Goal: Navigation & Orientation: Find specific page/section

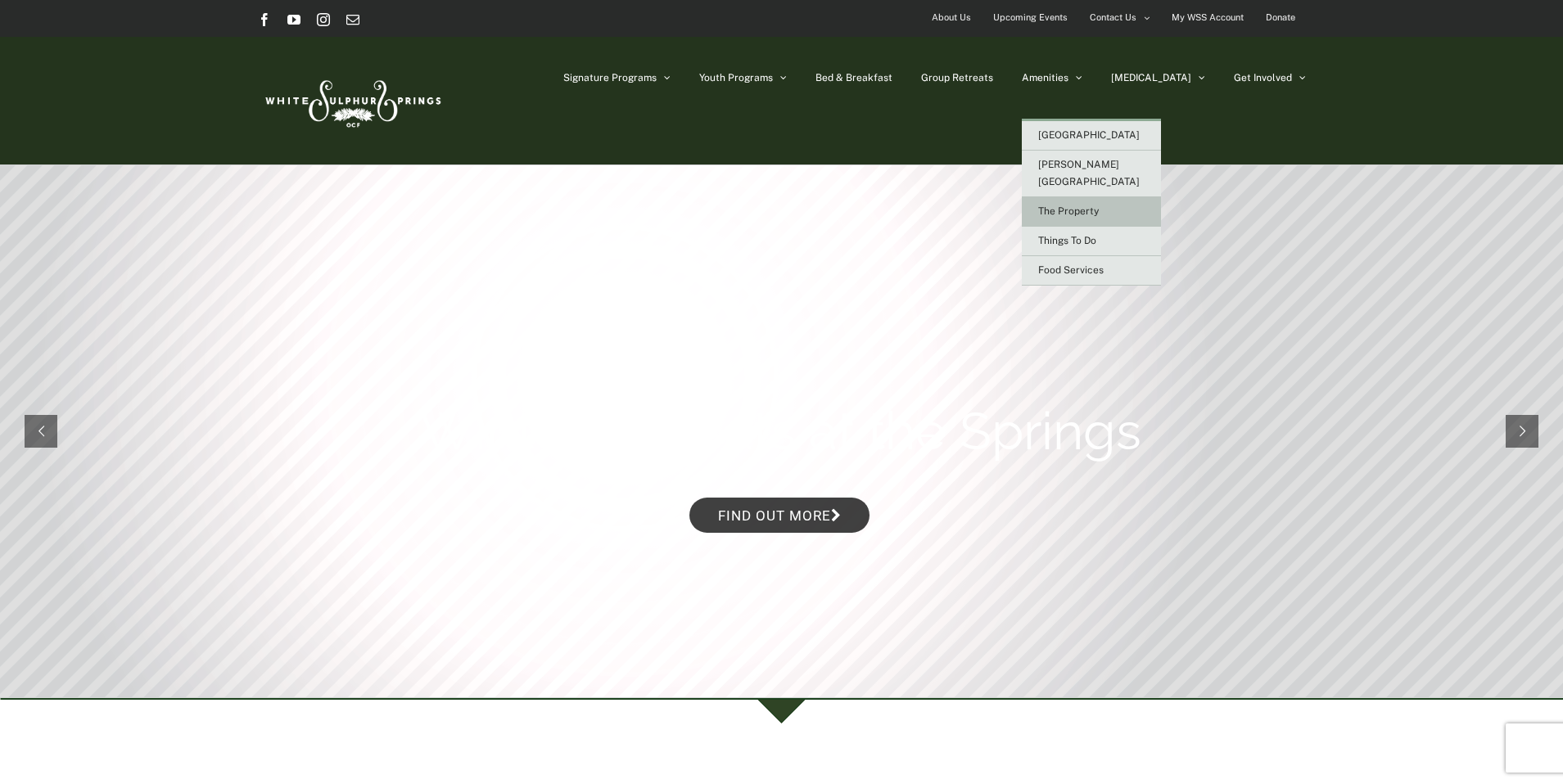
click at [1099, 205] on span "The Property" at bounding box center [1068, 211] width 60 height 12
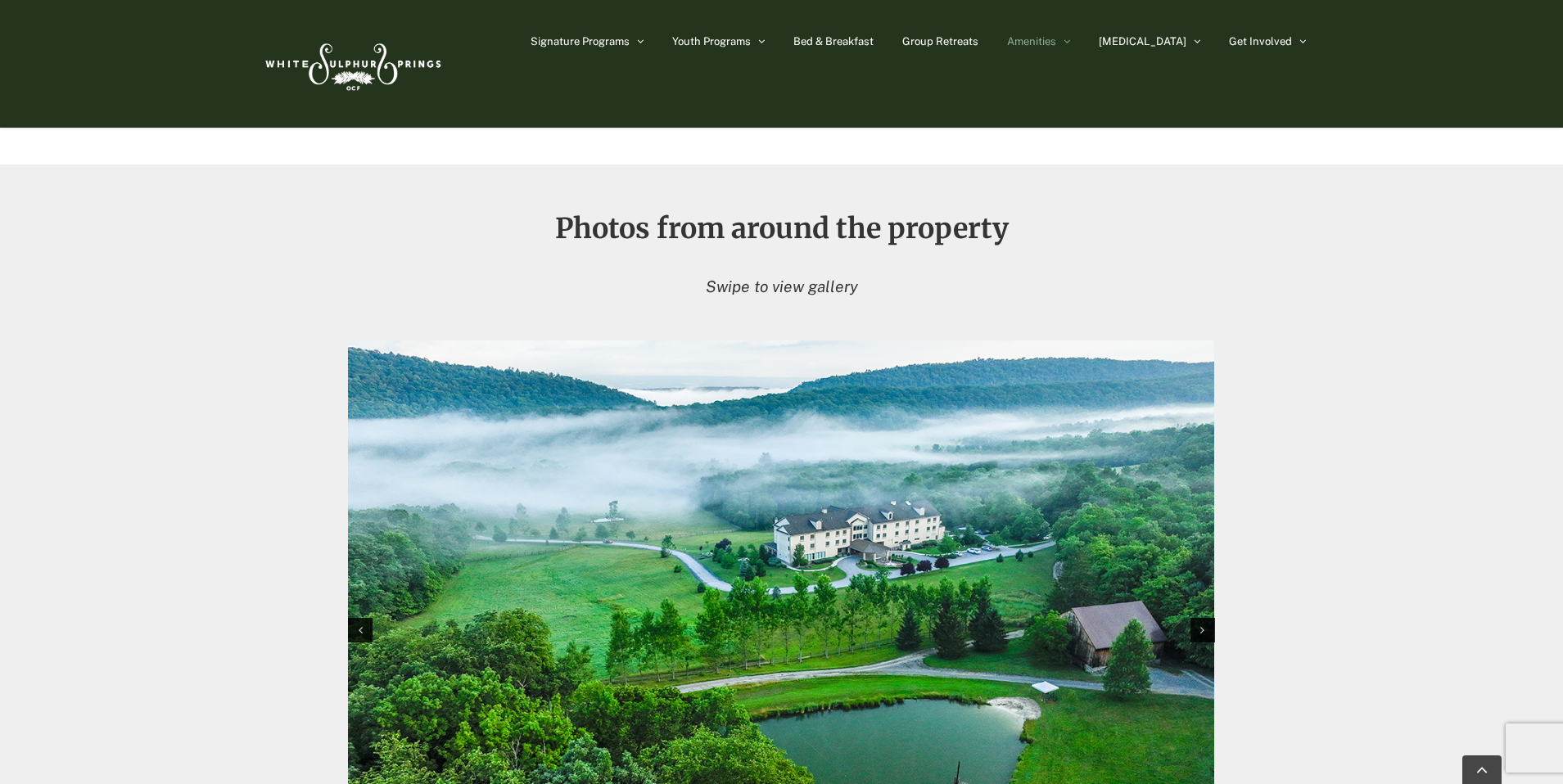
scroll to position [103, 0]
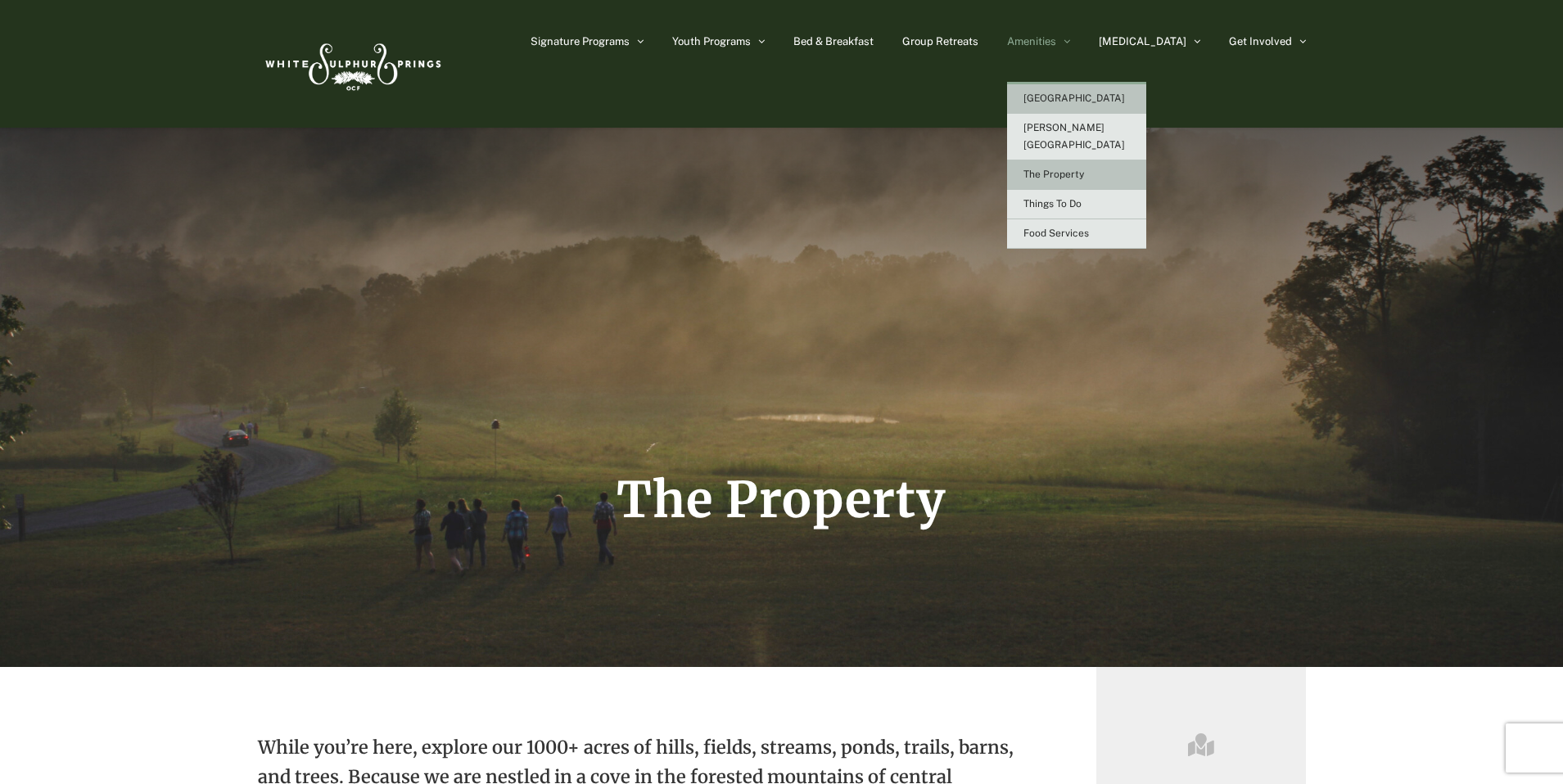
click at [1105, 100] on span "[GEOGRAPHIC_DATA]" at bounding box center [1075, 98] width 102 height 12
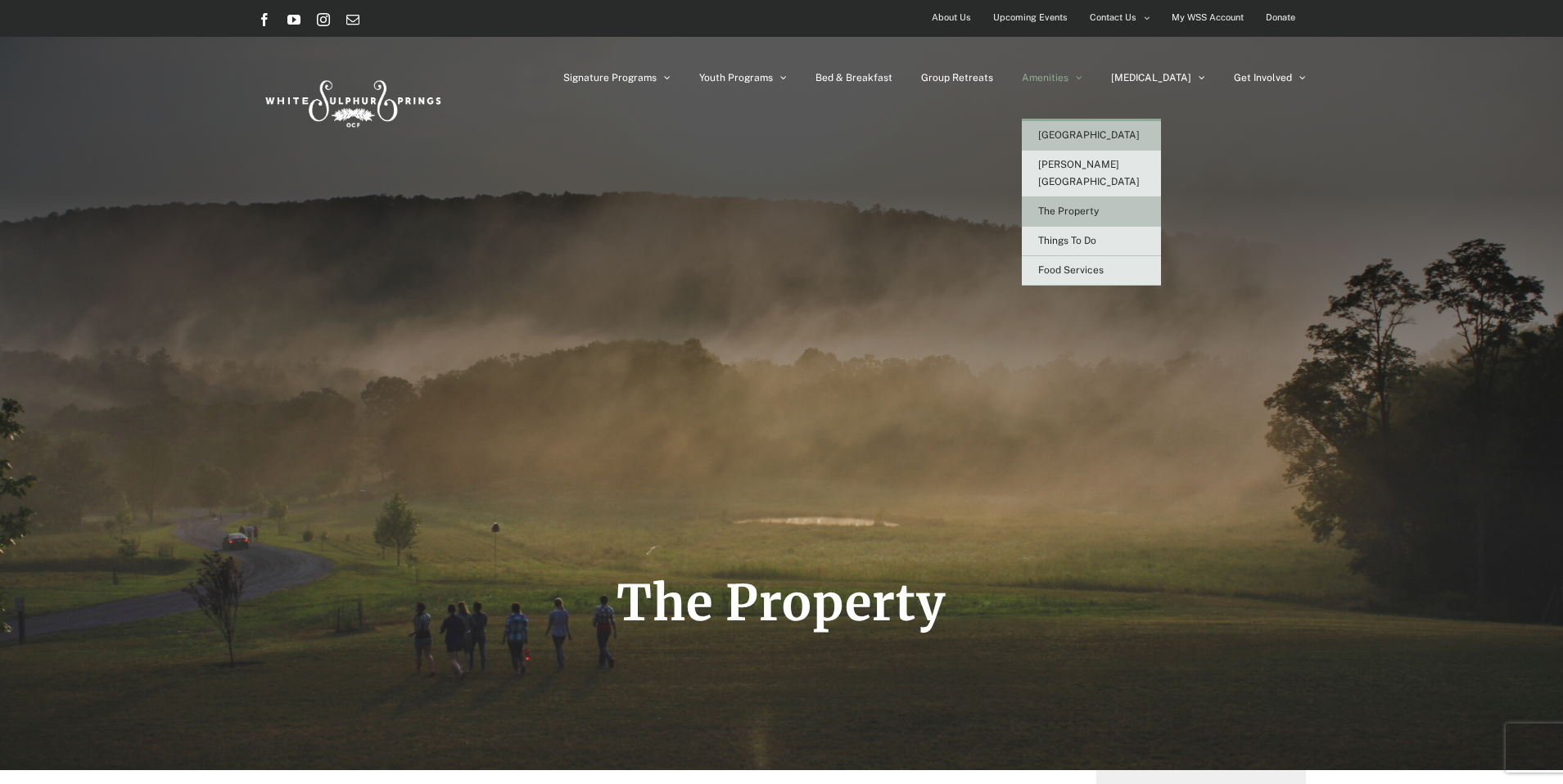
click at [1125, 136] on span "[GEOGRAPHIC_DATA]" at bounding box center [1089, 136] width 102 height 12
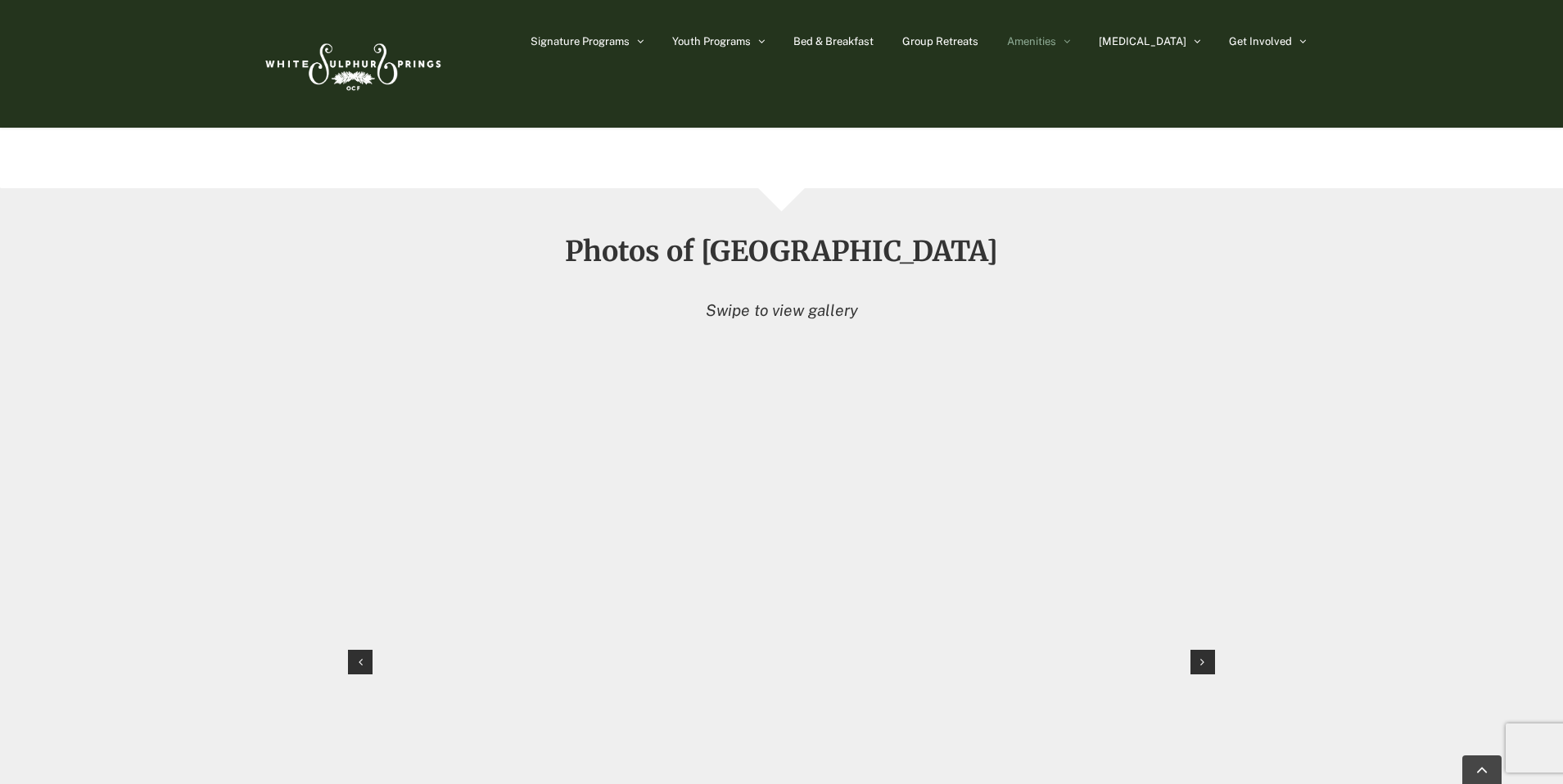
scroll to position [1335, 0]
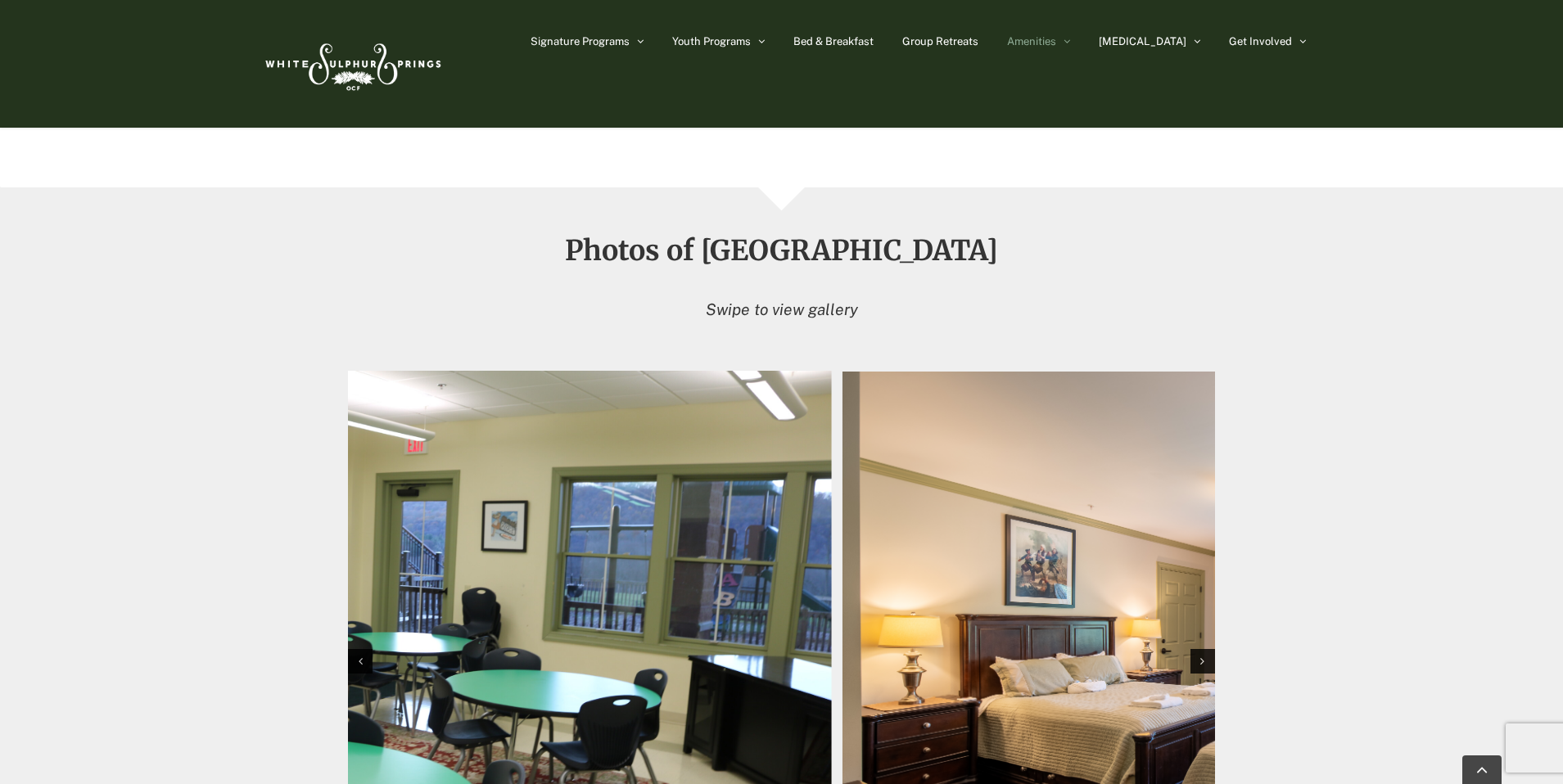
click at [689, 453] on img "1 / 12" at bounding box center [399, 659] width 867 height 577
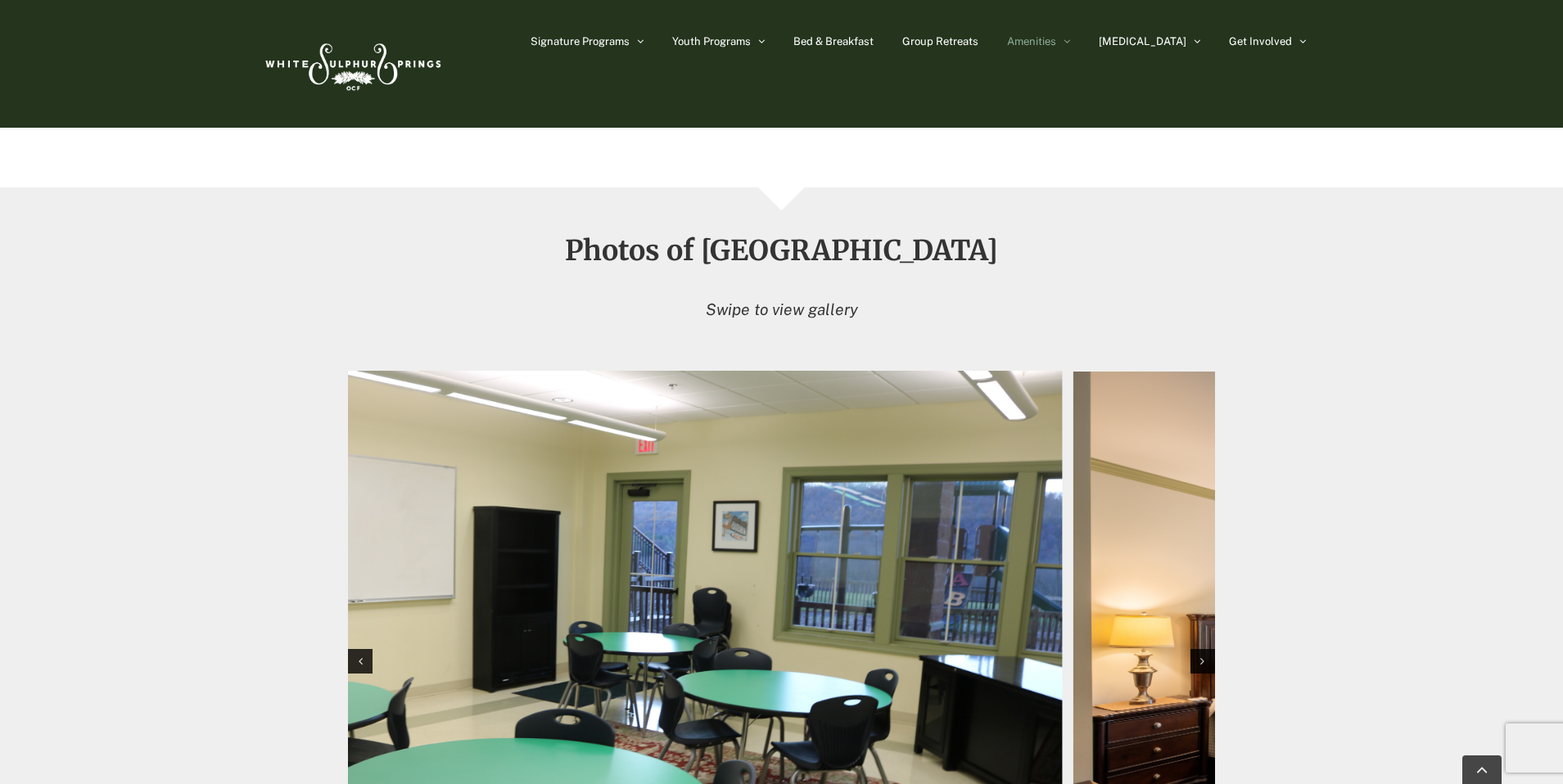
click at [368, 425] on img "1 / 12" at bounding box center [630, 659] width 867 height 577
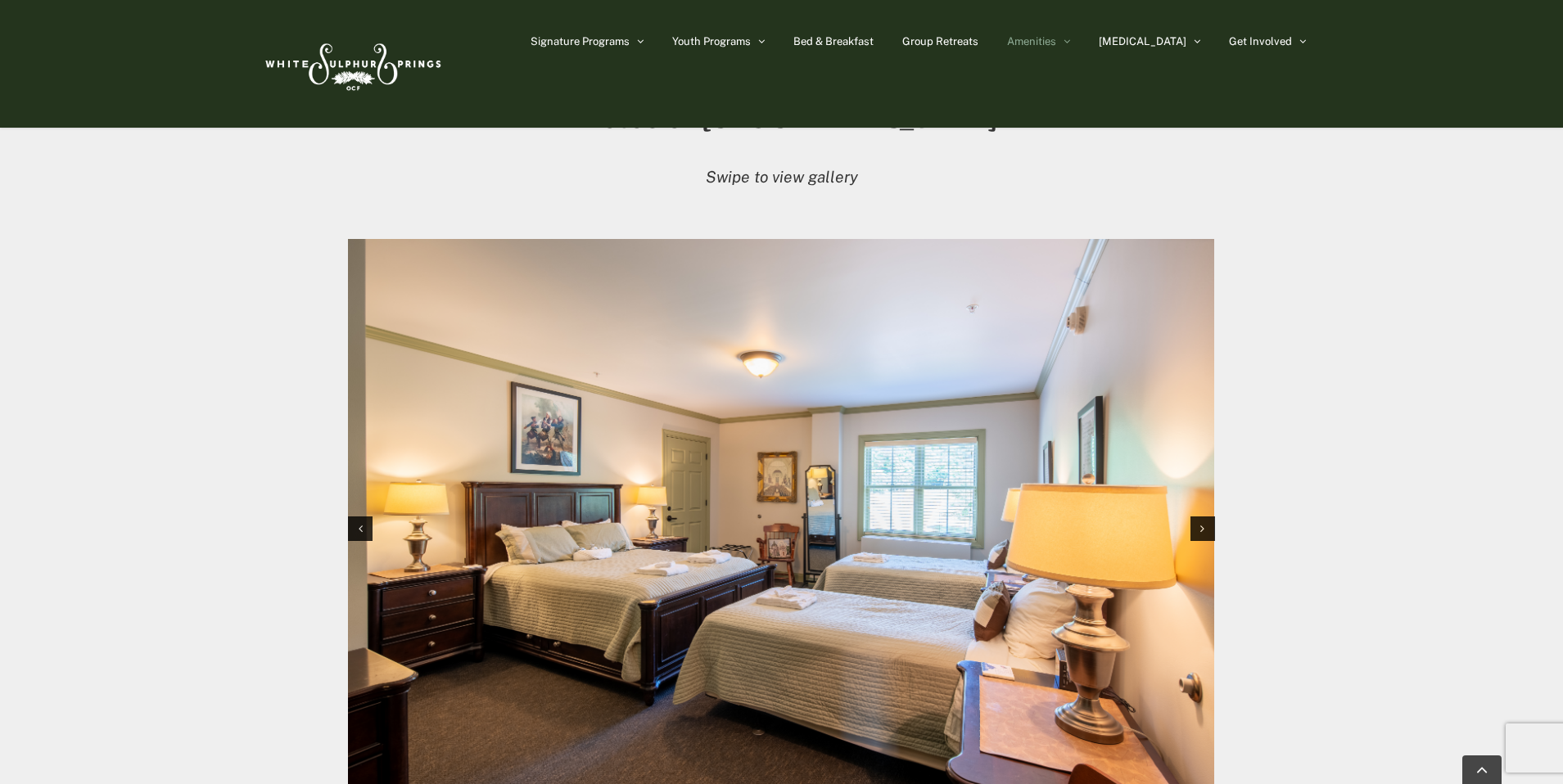
scroll to position [1482, 0]
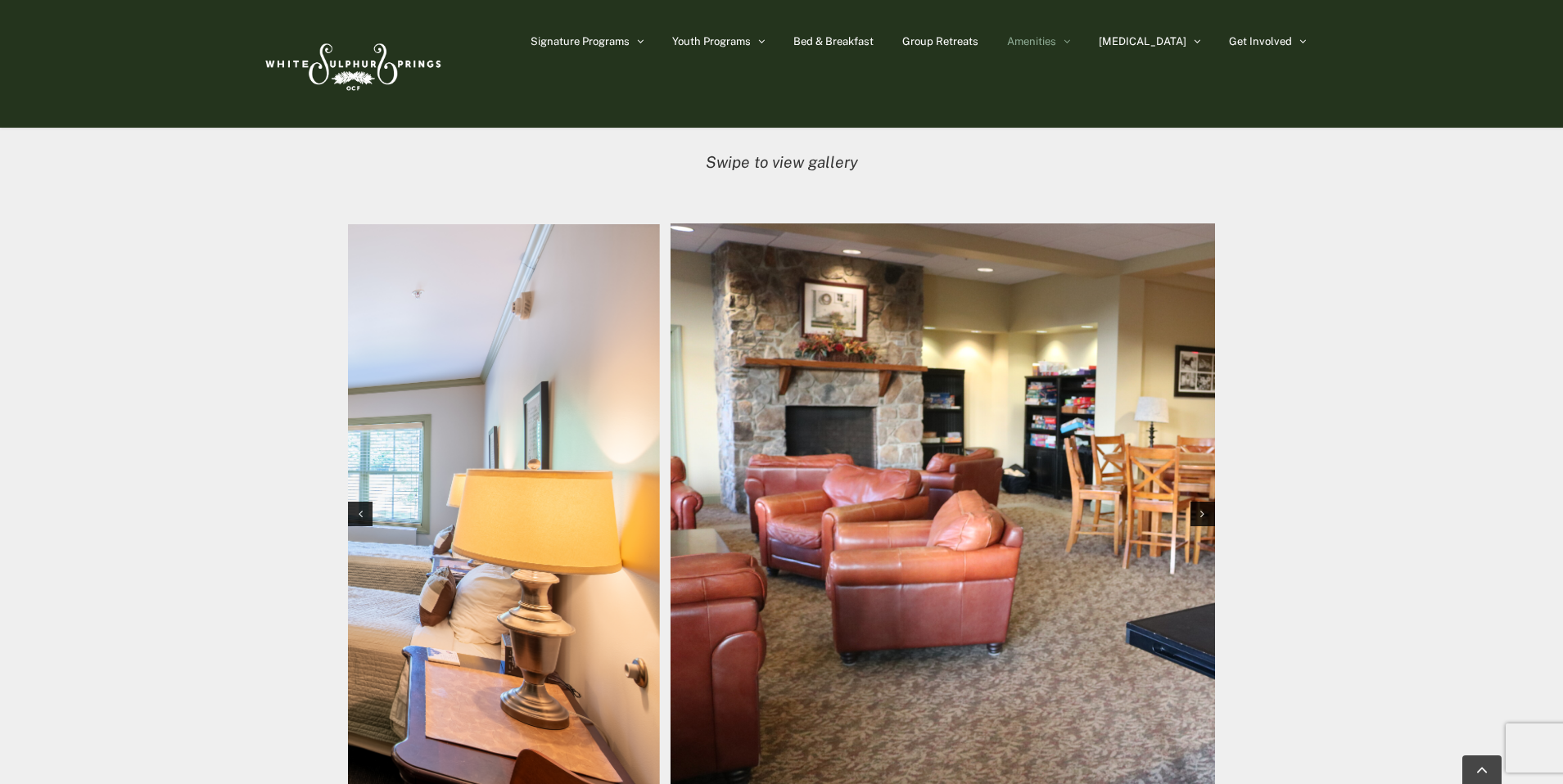
click at [473, 459] on img "2 / 12" at bounding box center [227, 513] width 867 height 577
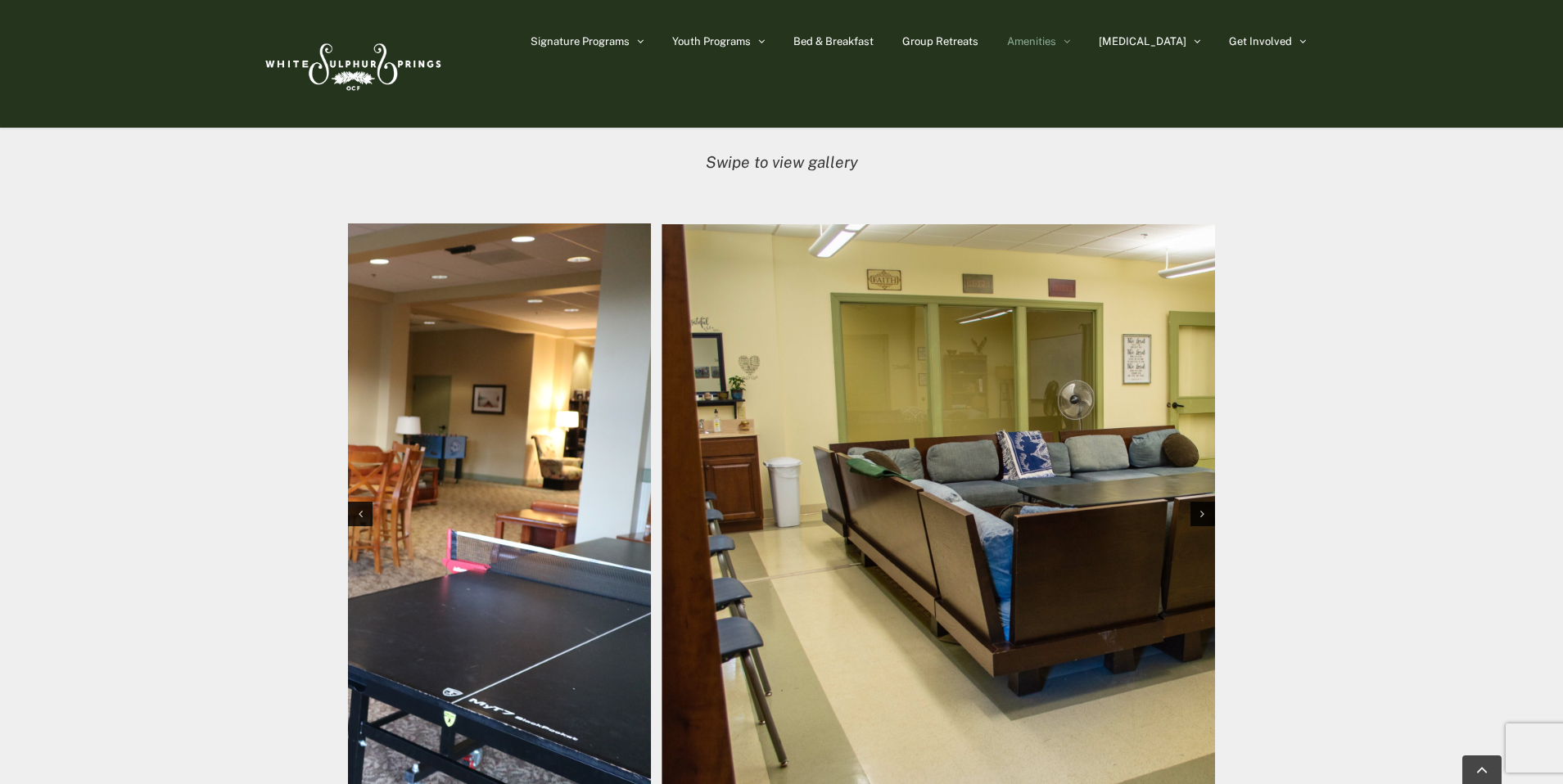
click at [370, 438] on div at bounding box center [781, 514] width 867 height 593
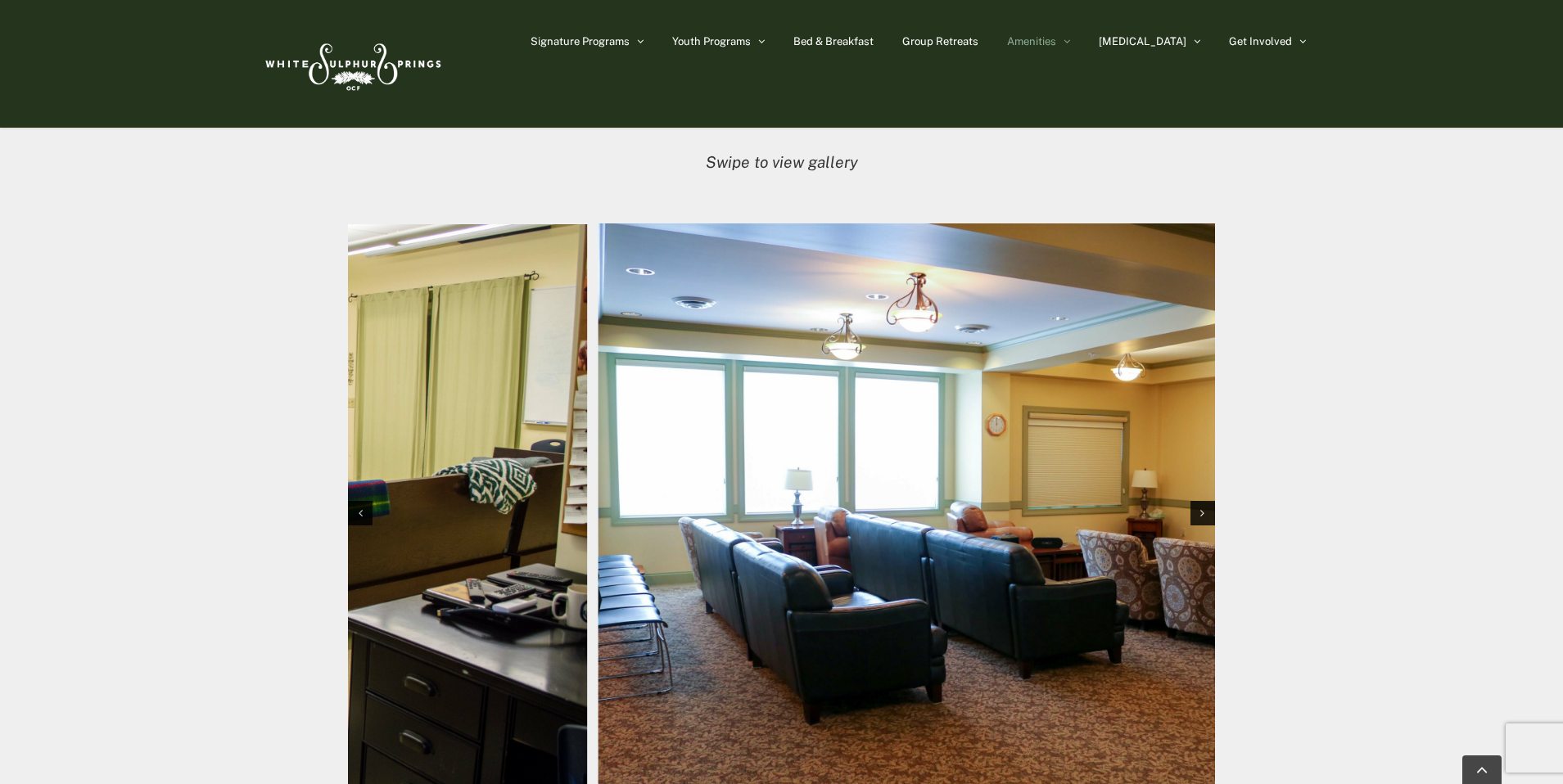
click at [349, 458] on img "4 / 12" at bounding box center [155, 512] width 867 height 575
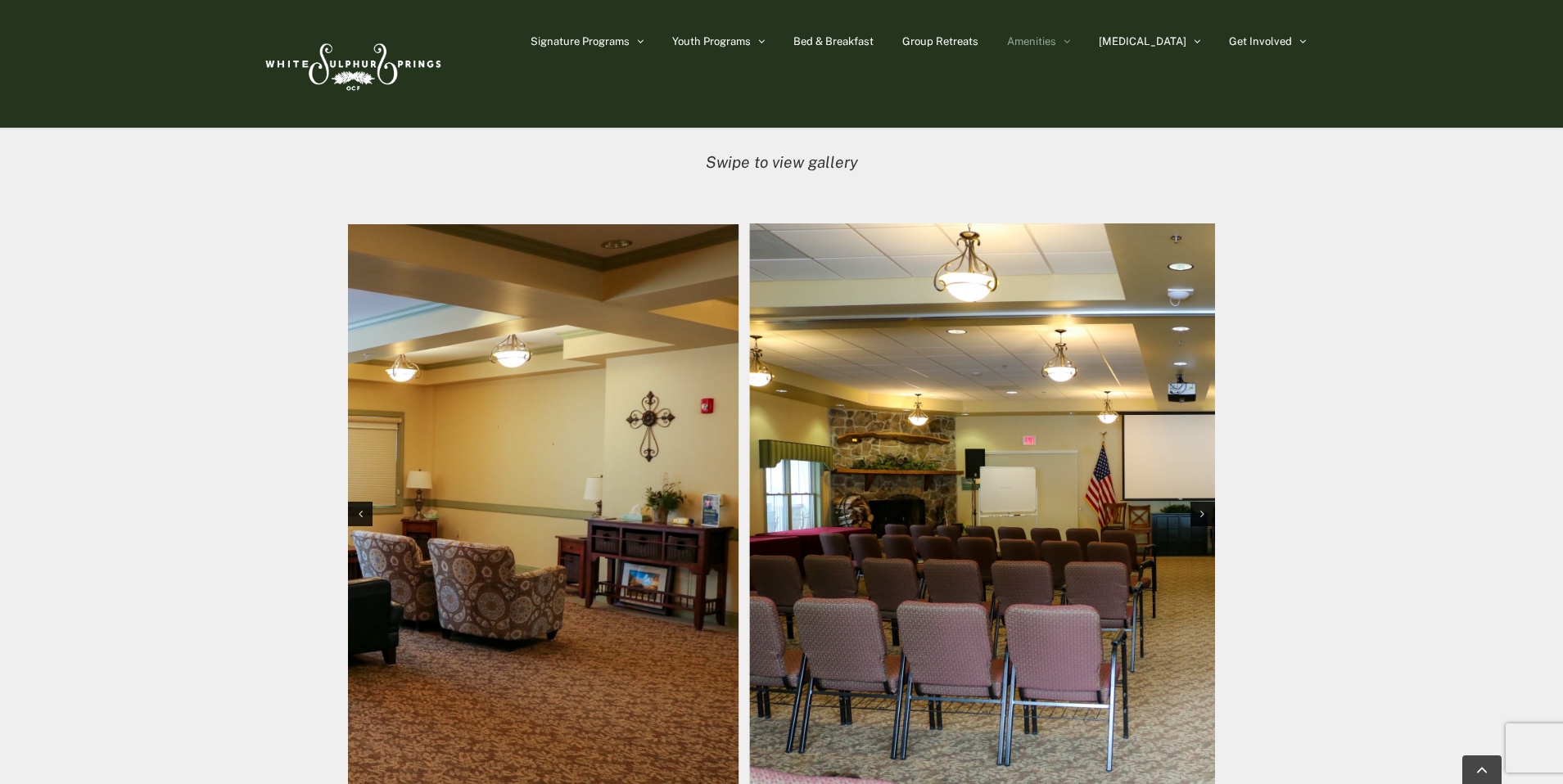
click at [408, 447] on img "5 / 12" at bounding box center [306, 513] width 867 height 577
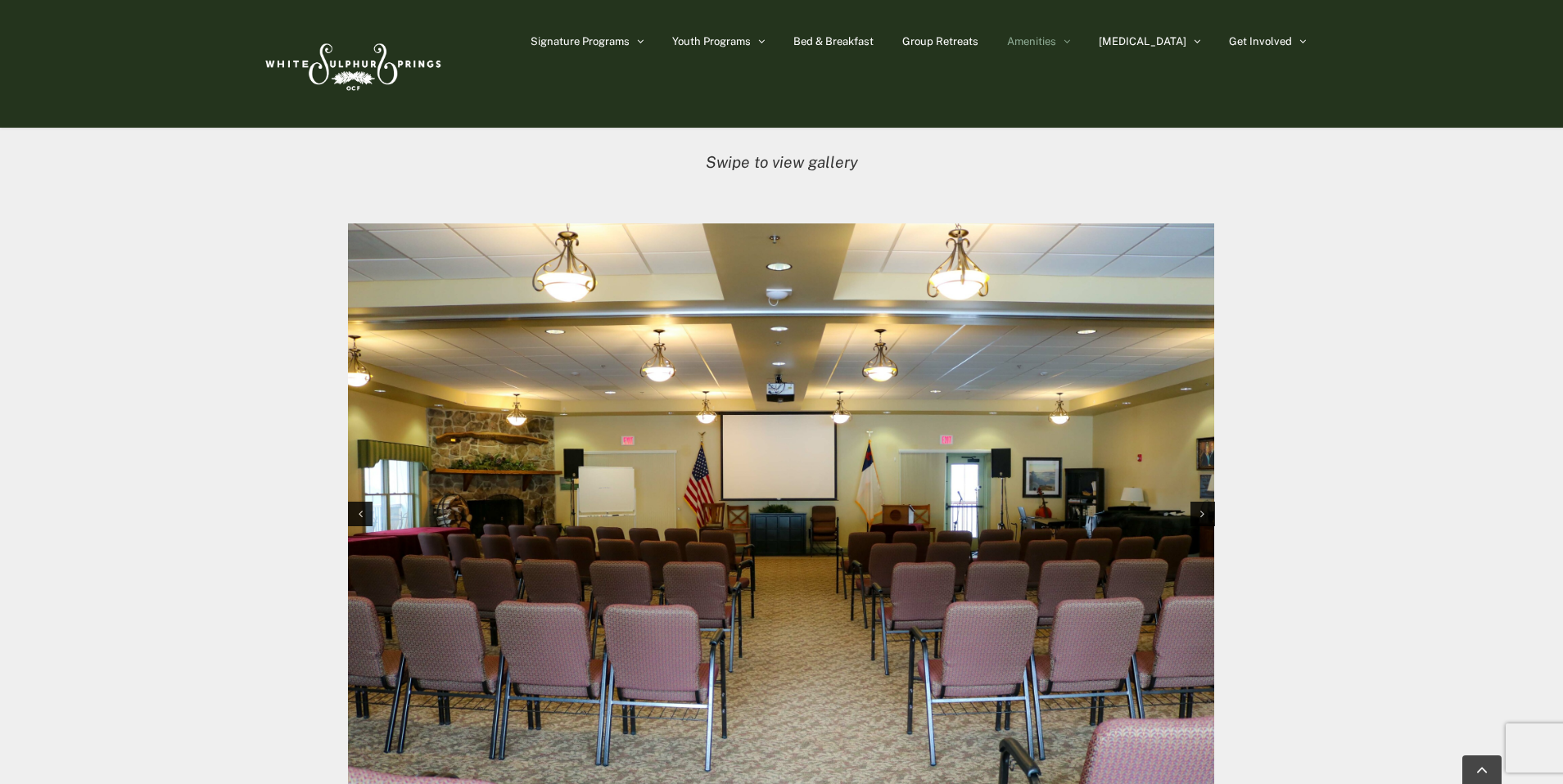
click at [634, 442] on img "6 / 12" at bounding box center [781, 512] width 867 height 577
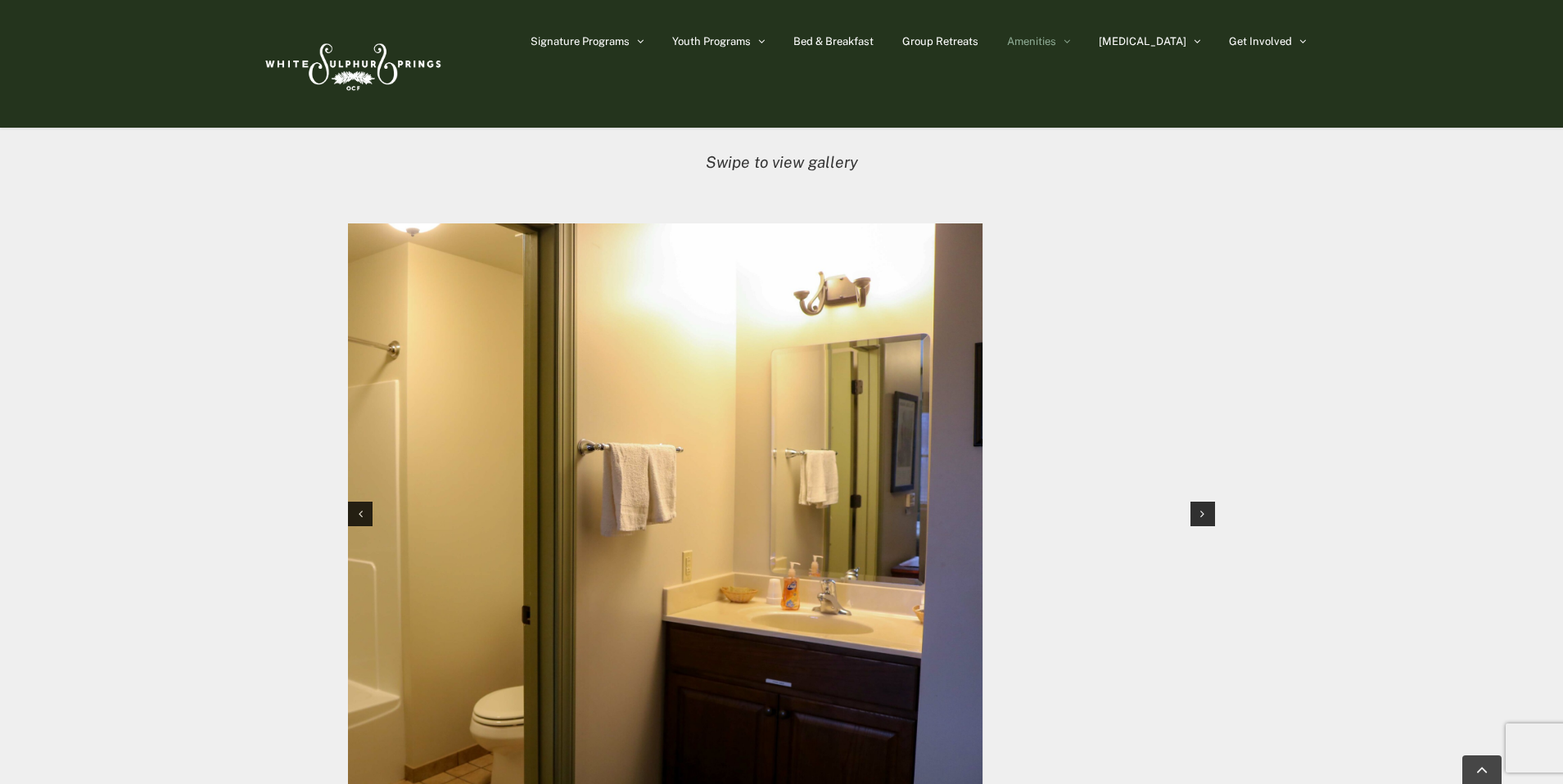
click at [494, 453] on img "7 / 12" at bounding box center [550, 512] width 867 height 577
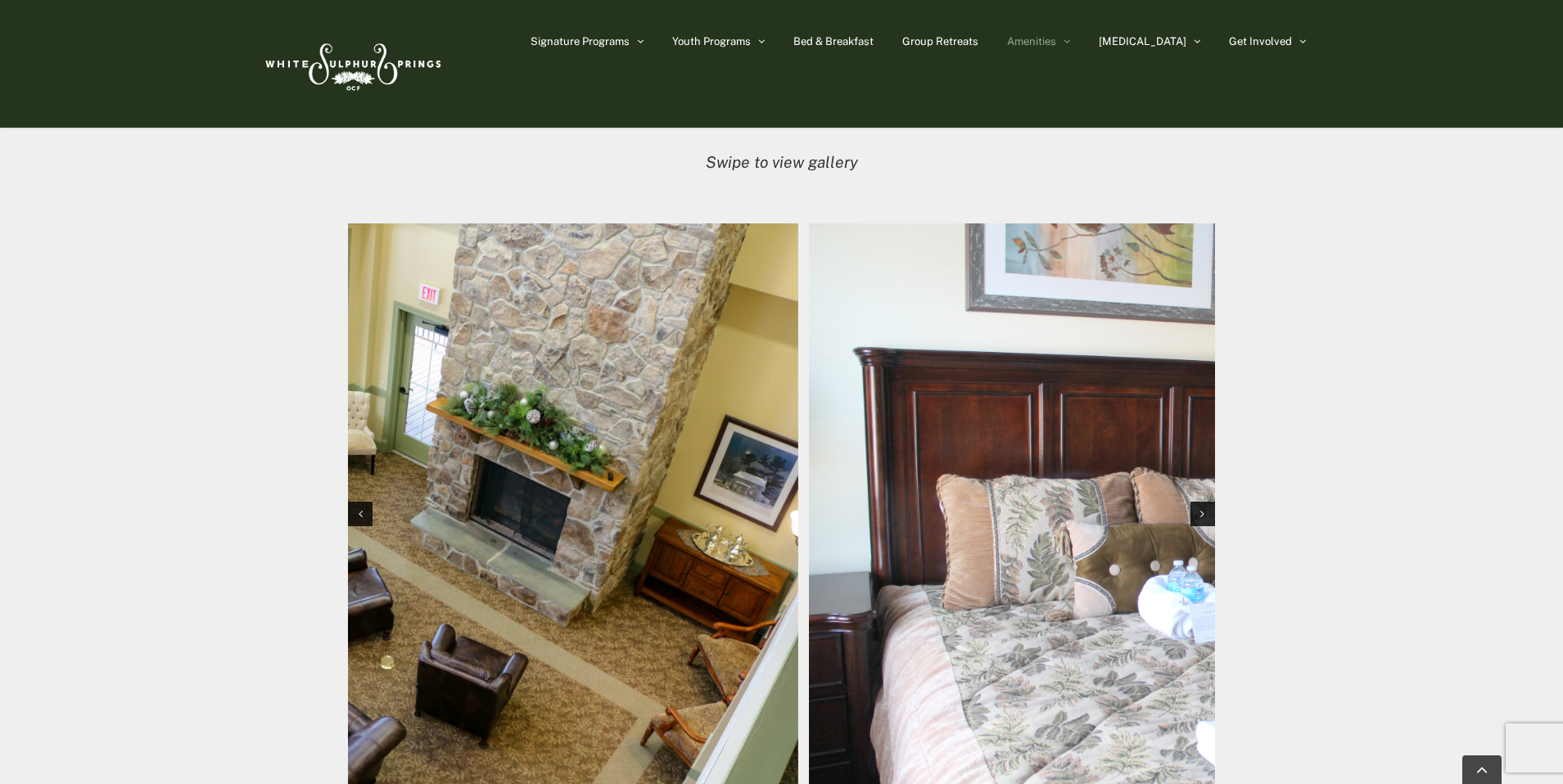
click at [570, 510] on img "8 / 12" at bounding box center [366, 512] width 867 height 577
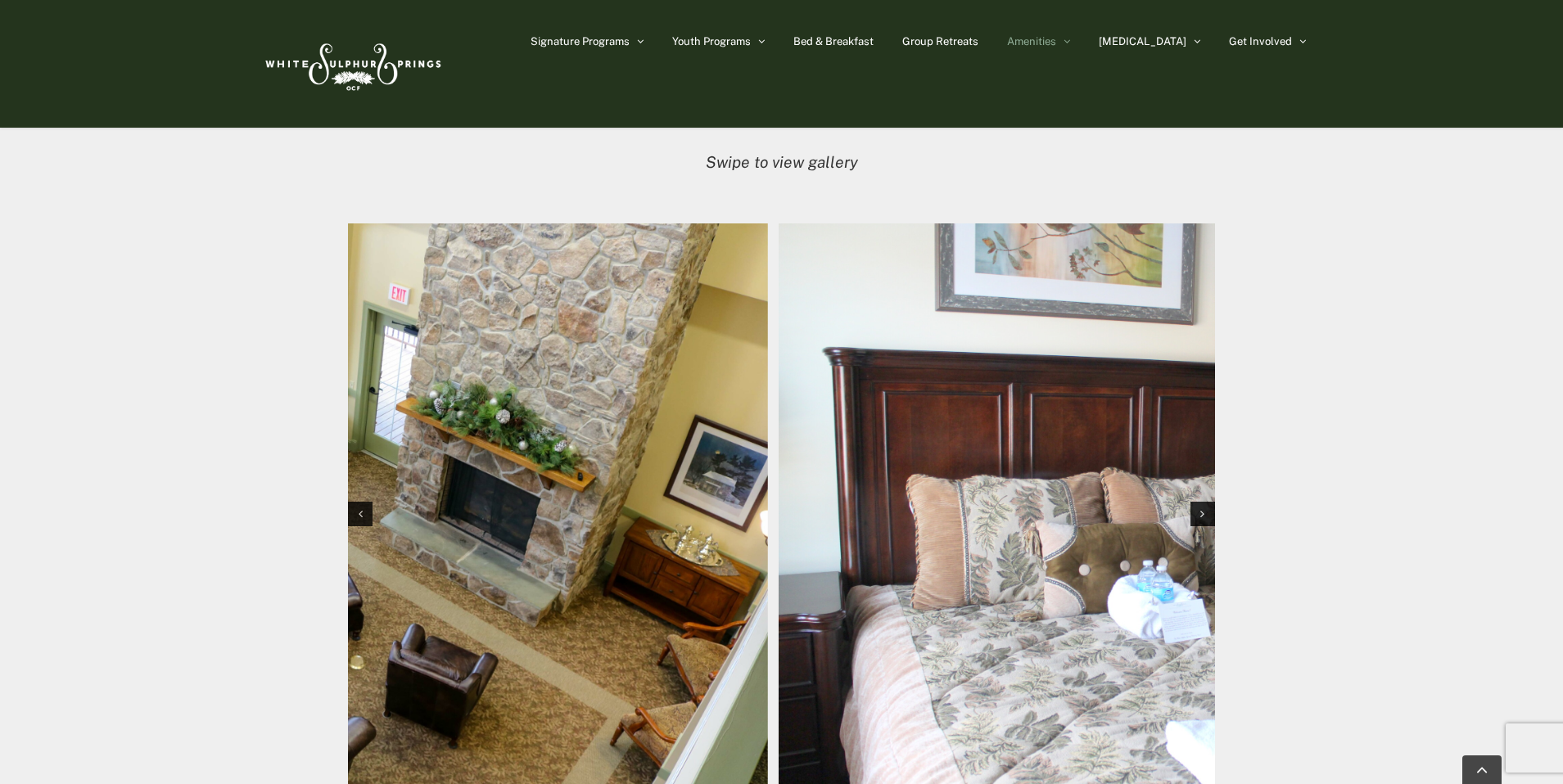
click at [419, 483] on img "8 / 12" at bounding box center [335, 512] width 867 height 577
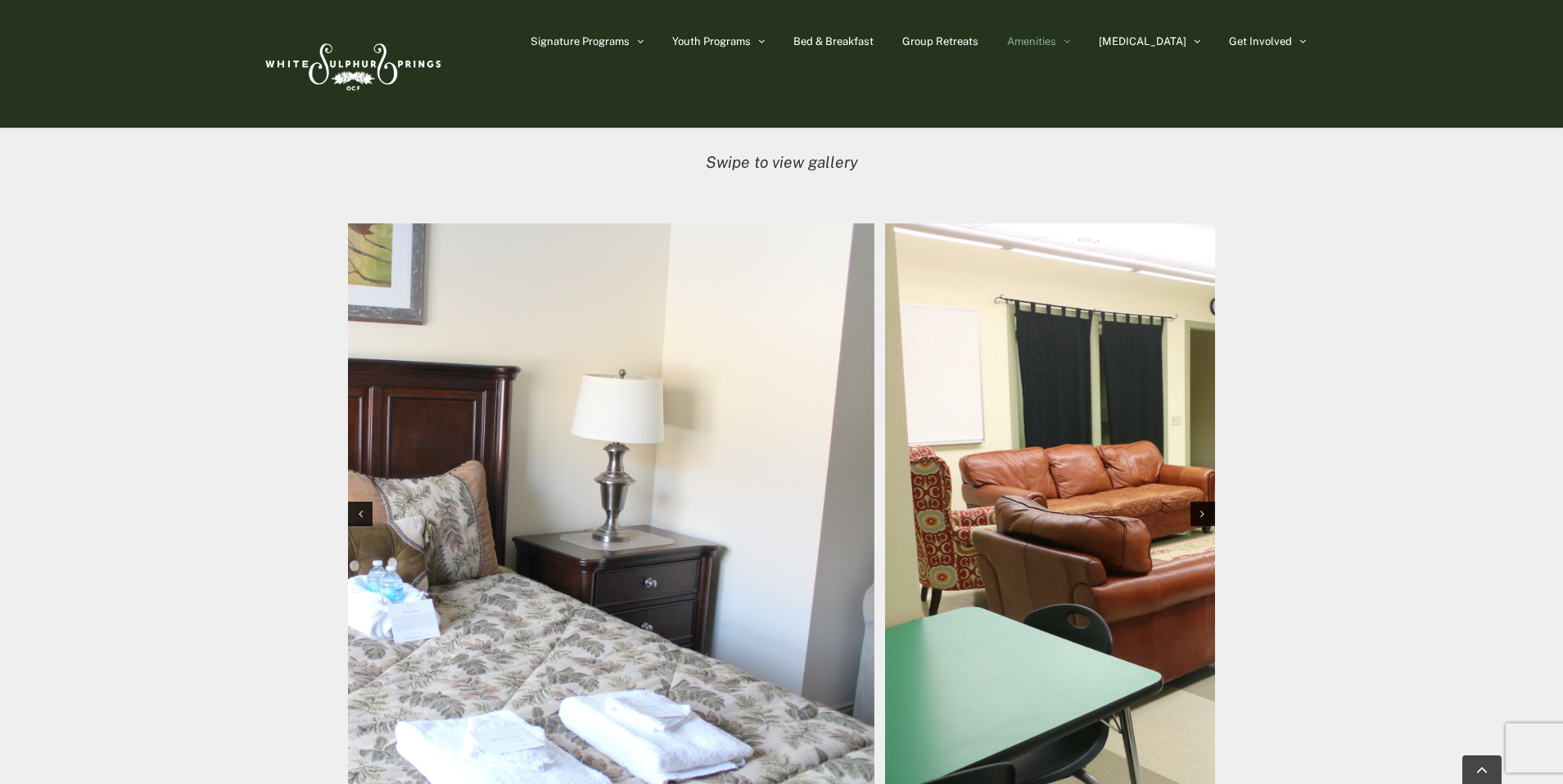
click at [403, 487] on img "9 / 12" at bounding box center [442, 512] width 867 height 577
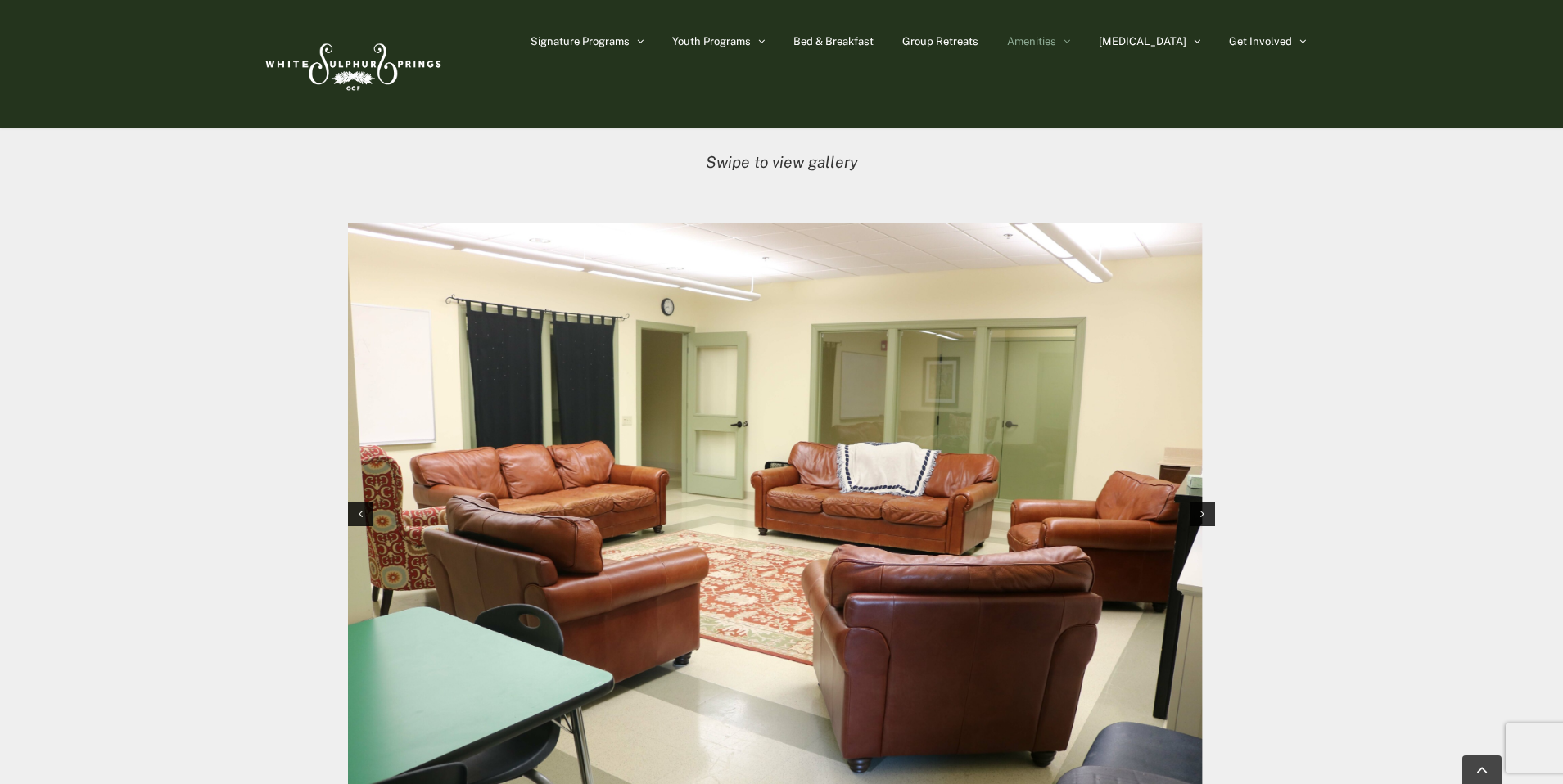
click at [588, 509] on img "10 / 12" at bounding box center [770, 512] width 867 height 577
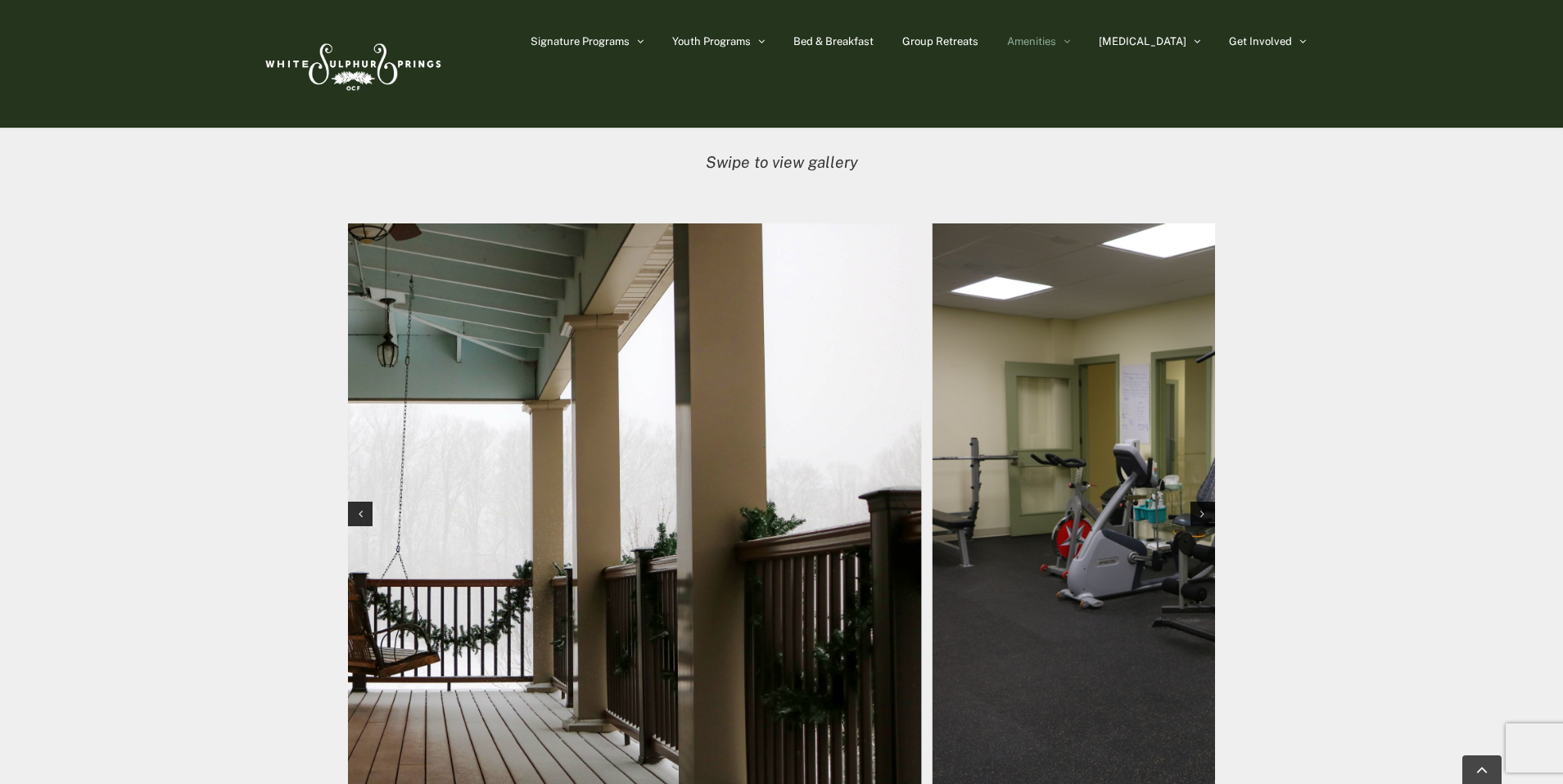
click at [537, 520] on img "11 / 12" at bounding box center [489, 512] width 867 height 577
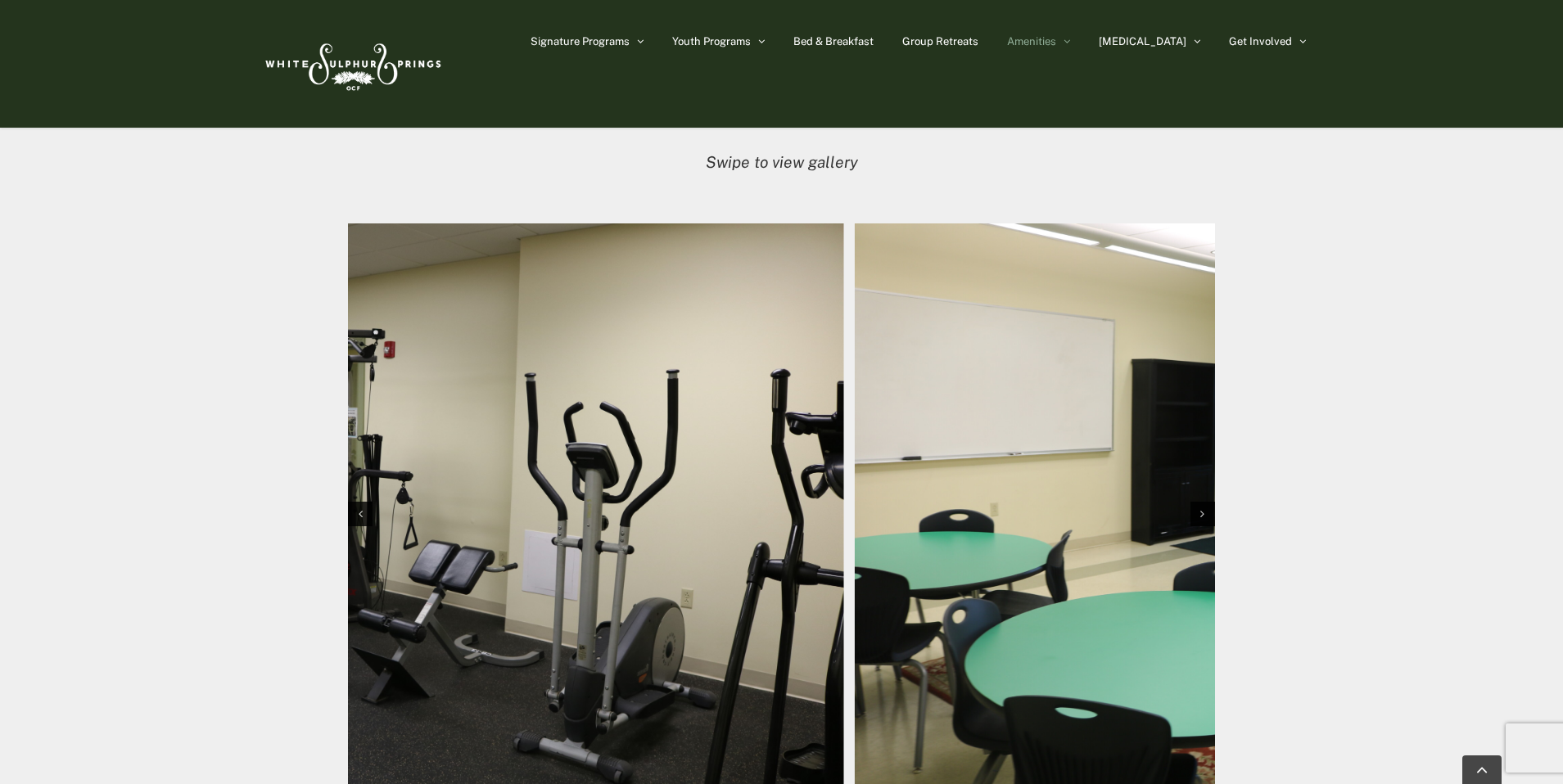
click at [429, 498] on img "12 / 12" at bounding box center [411, 512] width 867 height 577
